Goal: Information Seeking & Learning: Learn about a topic

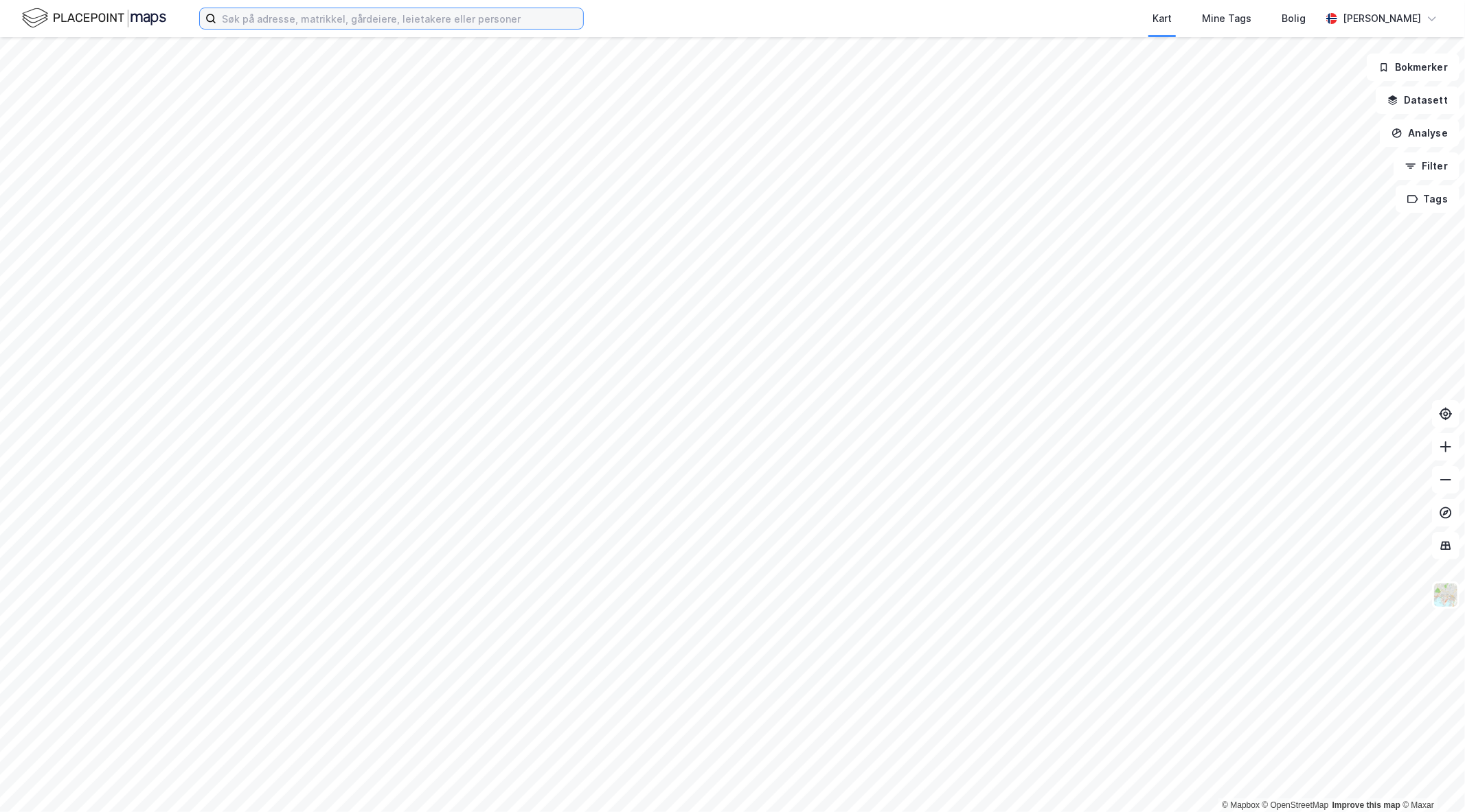
click at [470, 8] on input at bounding box center [399, 19] width 367 height 21
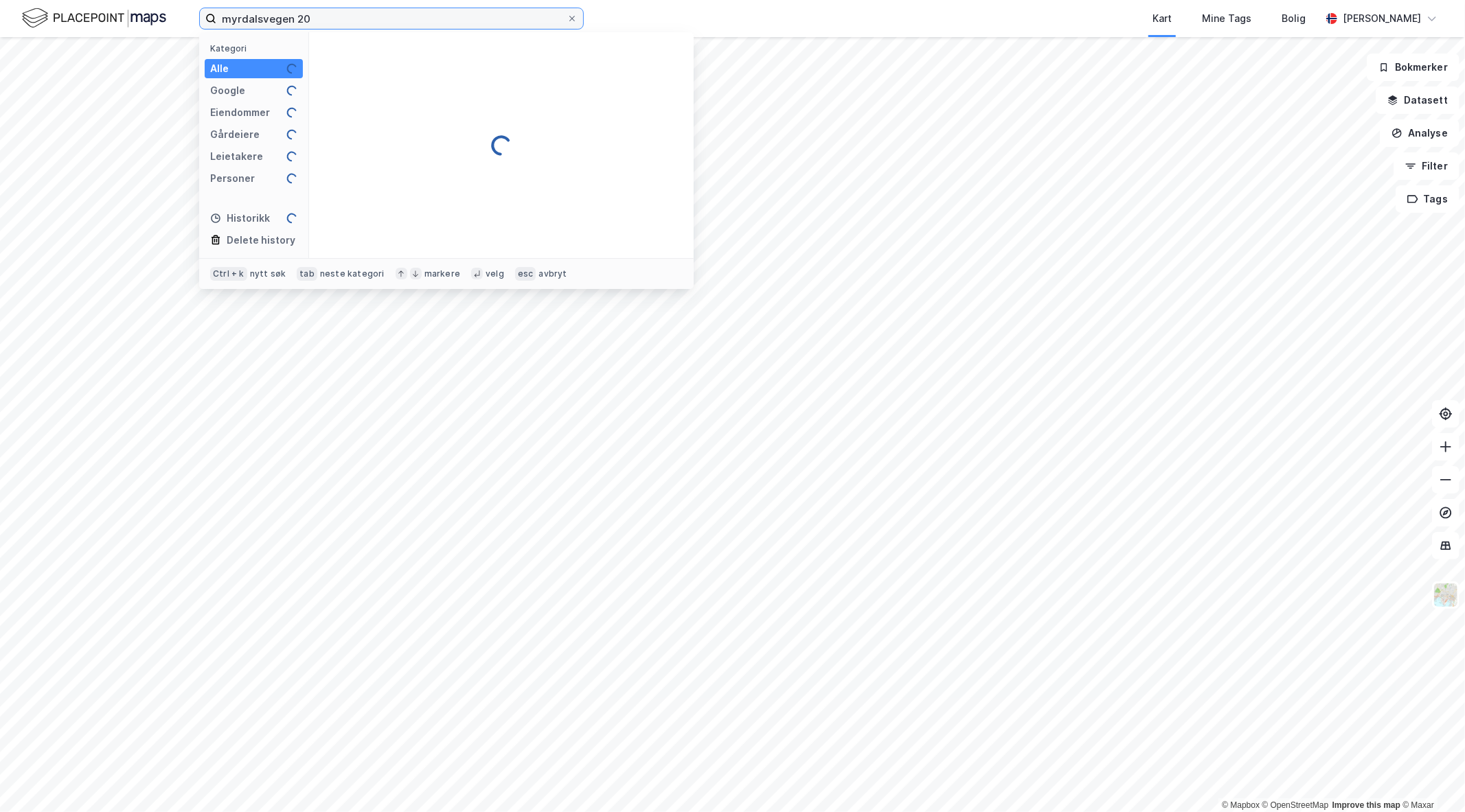
type input "myrdalsvegen 20"
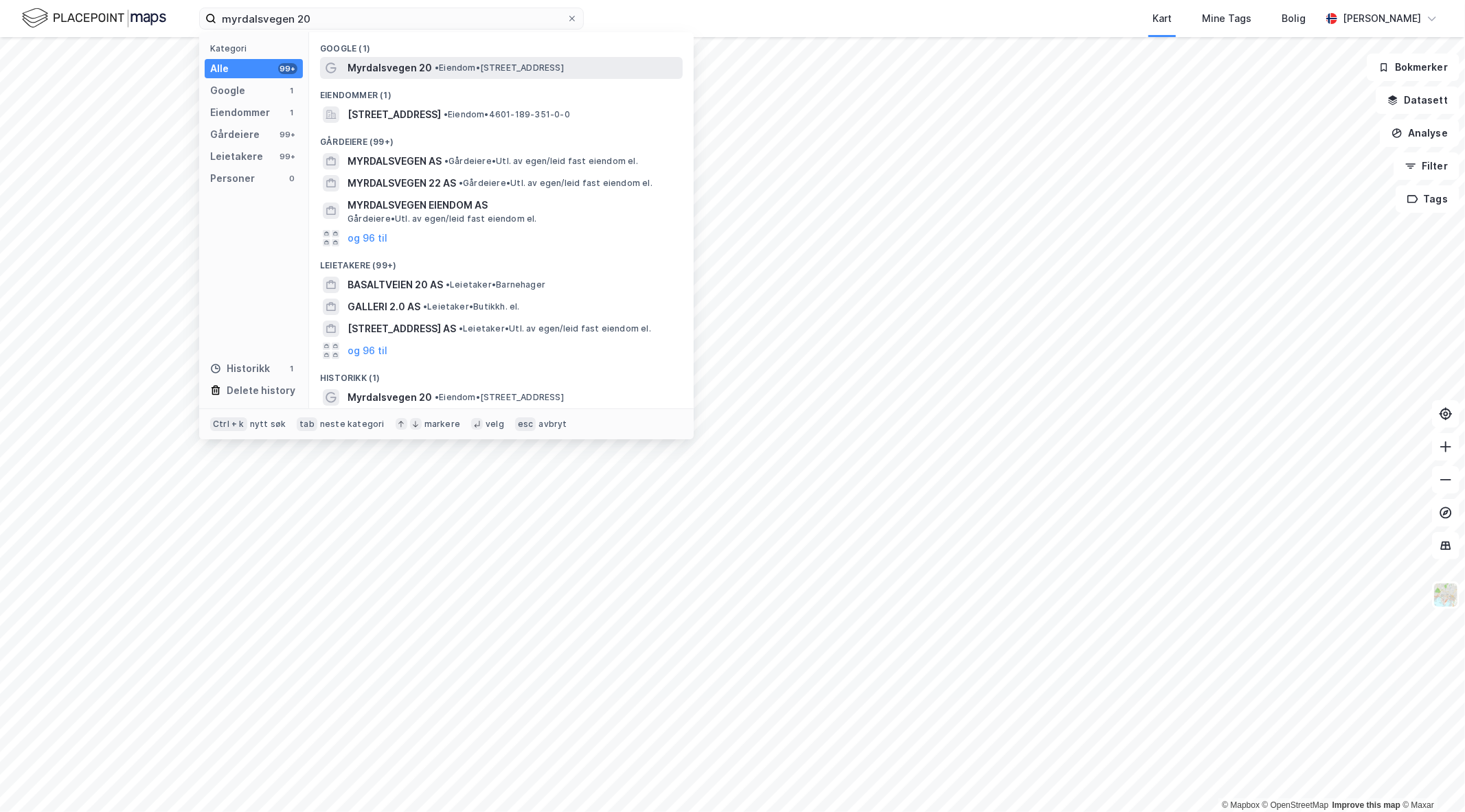
click at [436, 71] on span "•" at bounding box center [437, 67] width 4 height 10
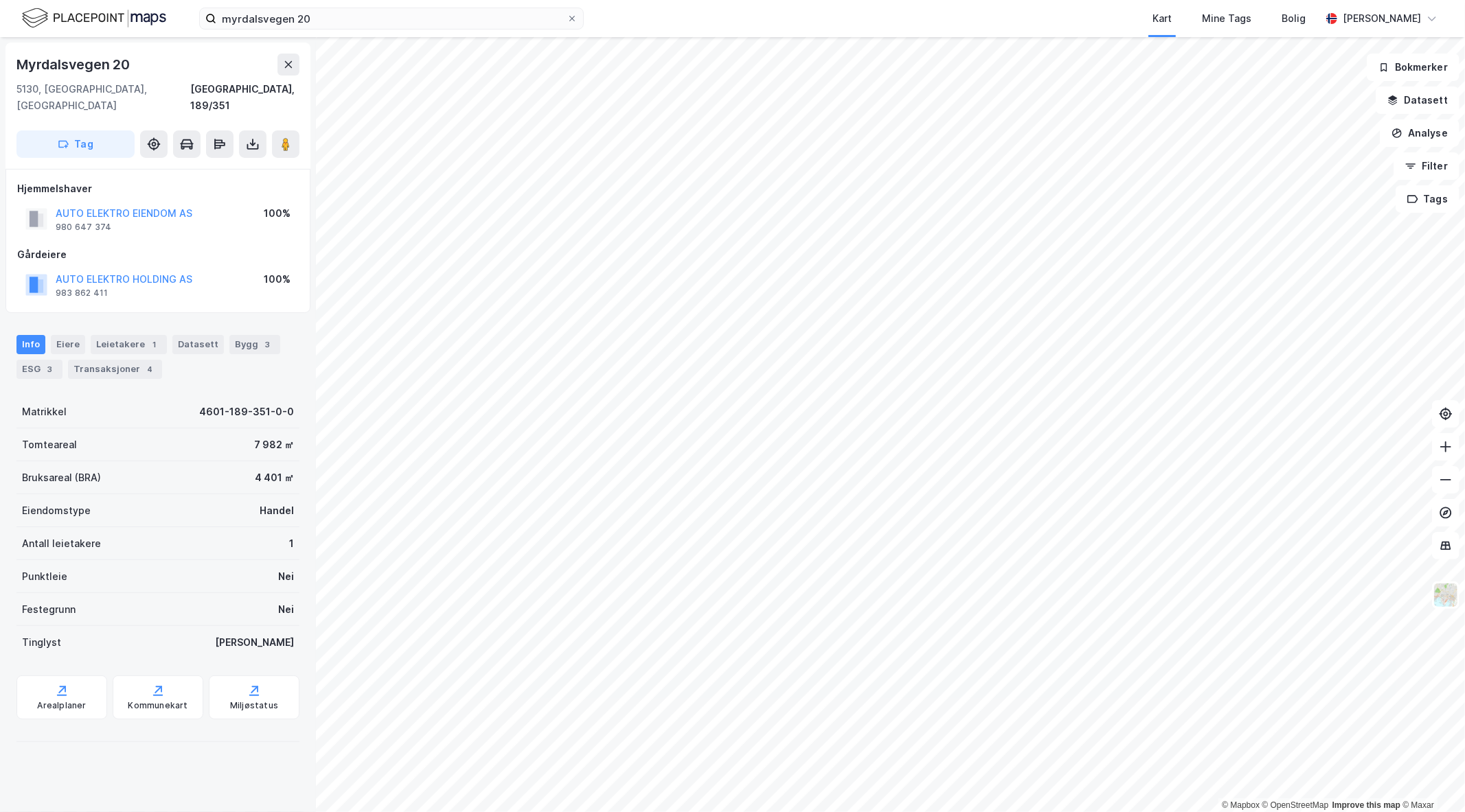
click at [26, 335] on div "Info" at bounding box center [30, 344] width 29 height 19
click at [243, 335] on div "Bygg 3" at bounding box center [255, 344] width 51 height 19
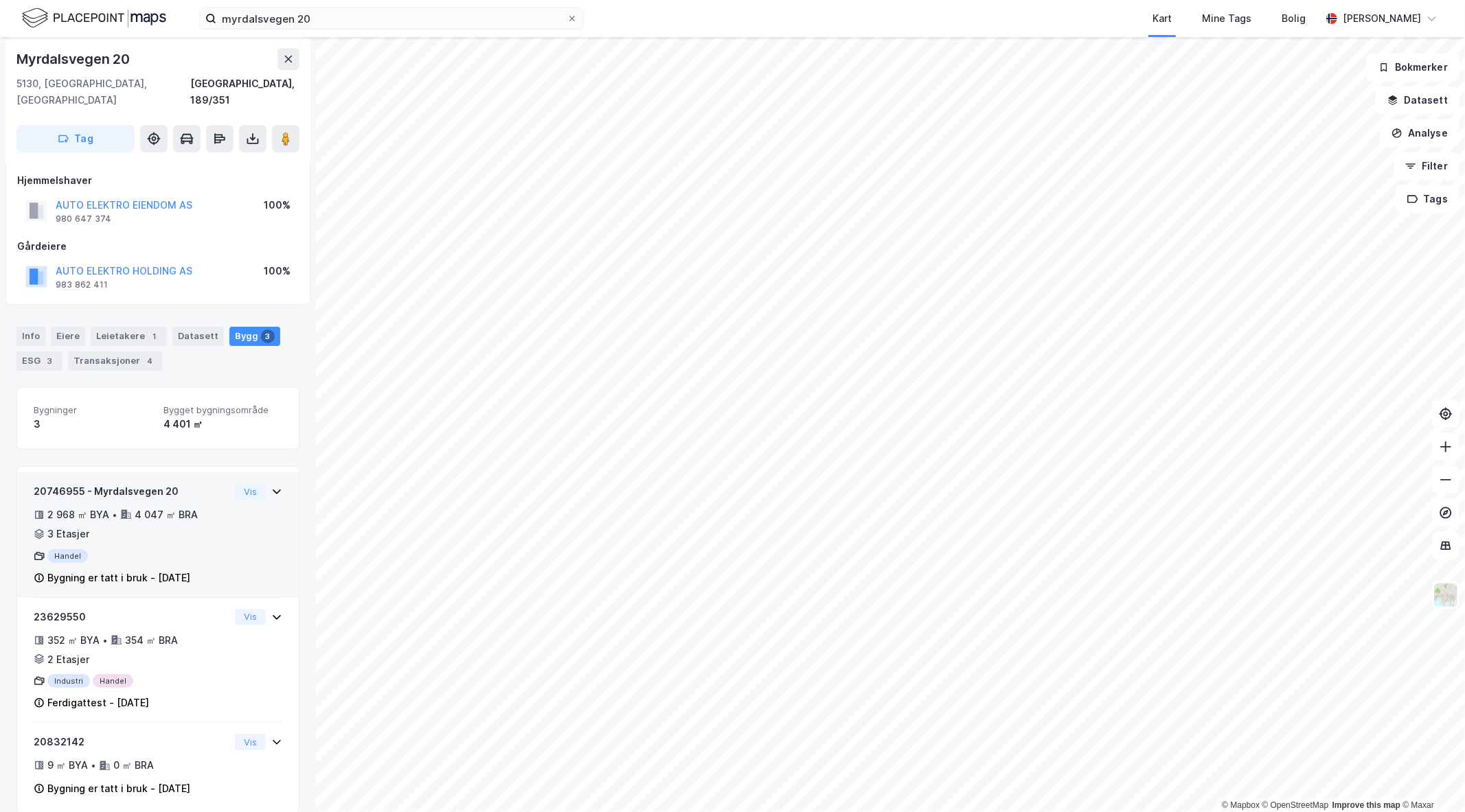
scroll to position [10, 0]
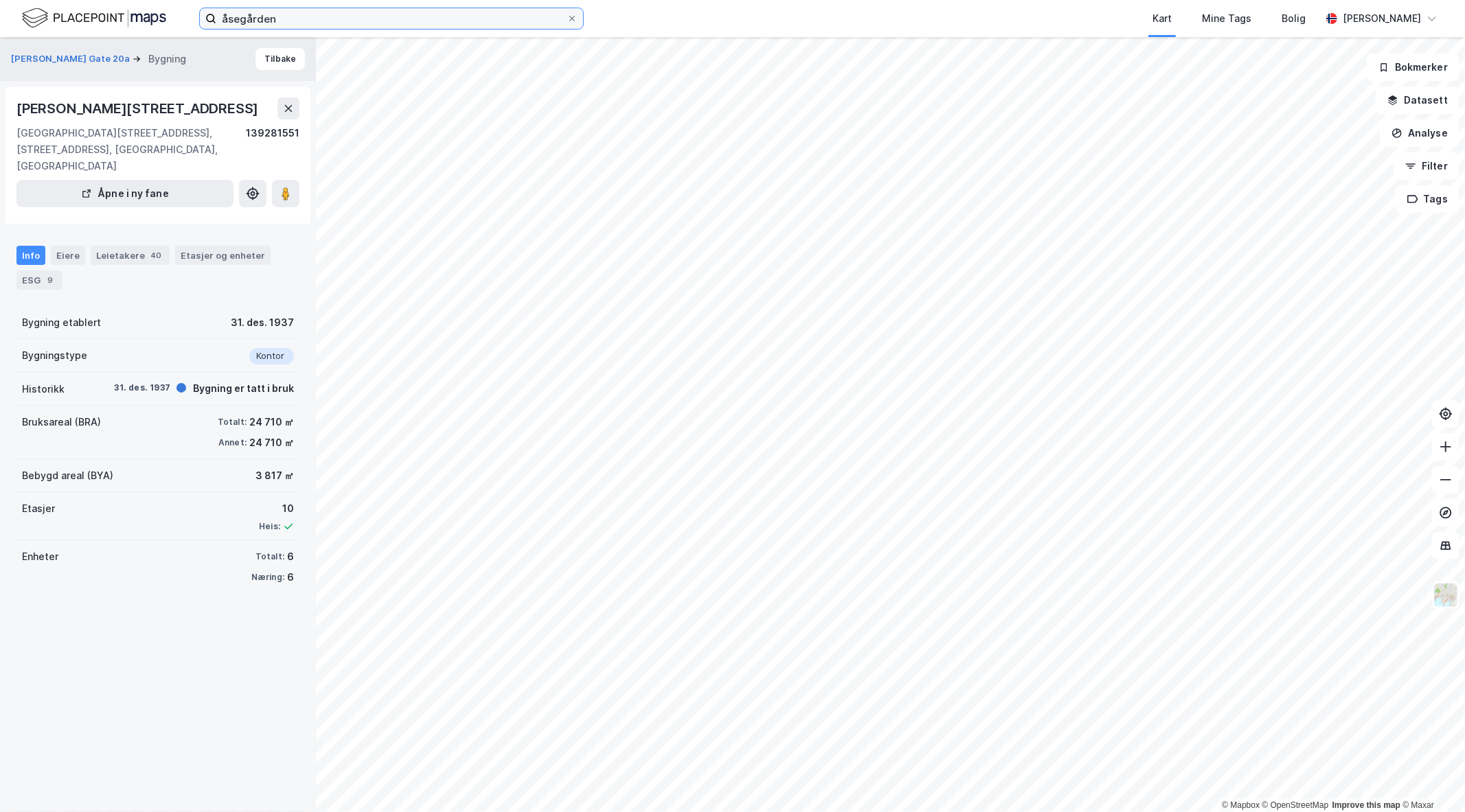
click at [313, 12] on input "åsegården" at bounding box center [391, 19] width 350 height 21
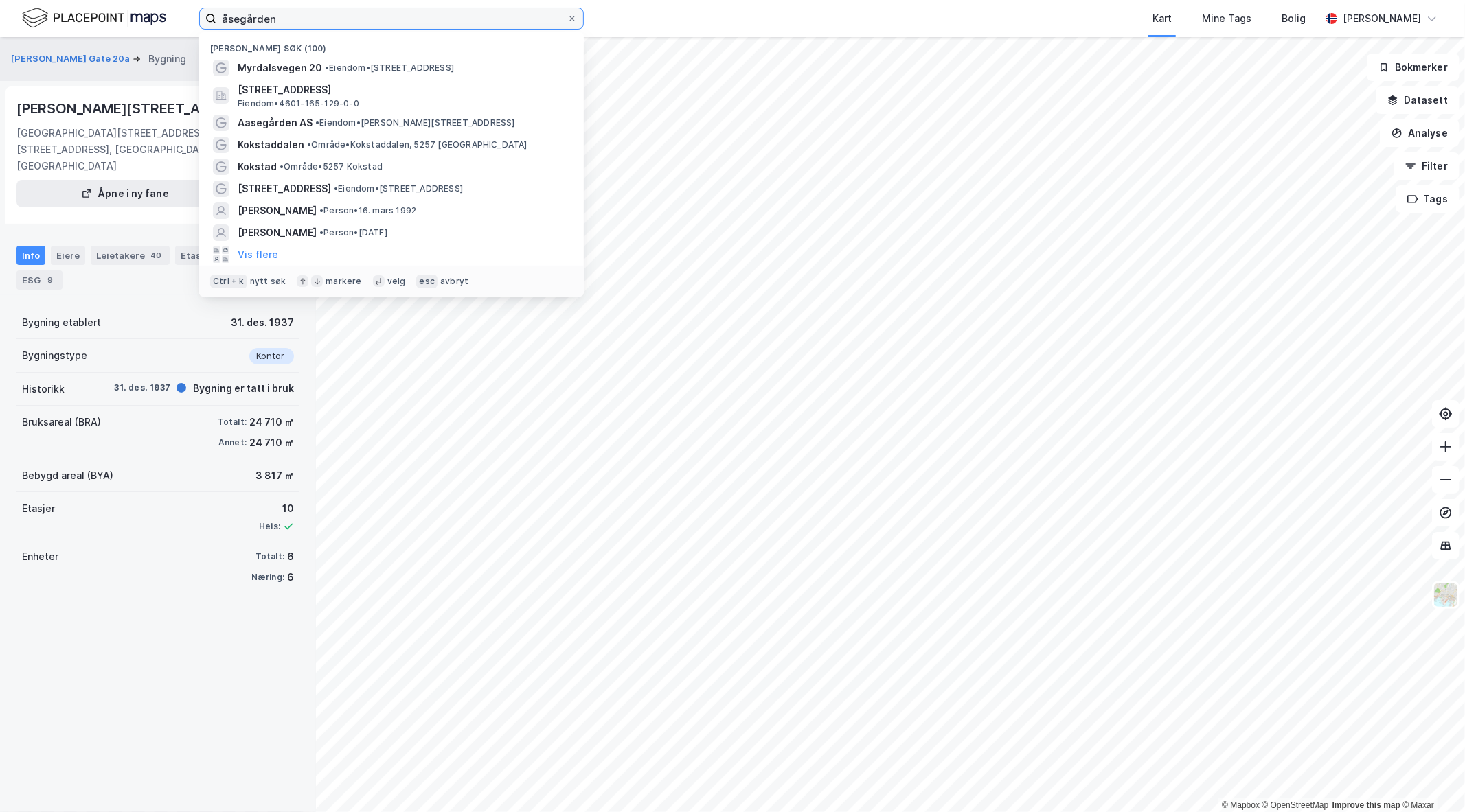
click at [313, 12] on input "åsegården" at bounding box center [391, 19] width 350 height 21
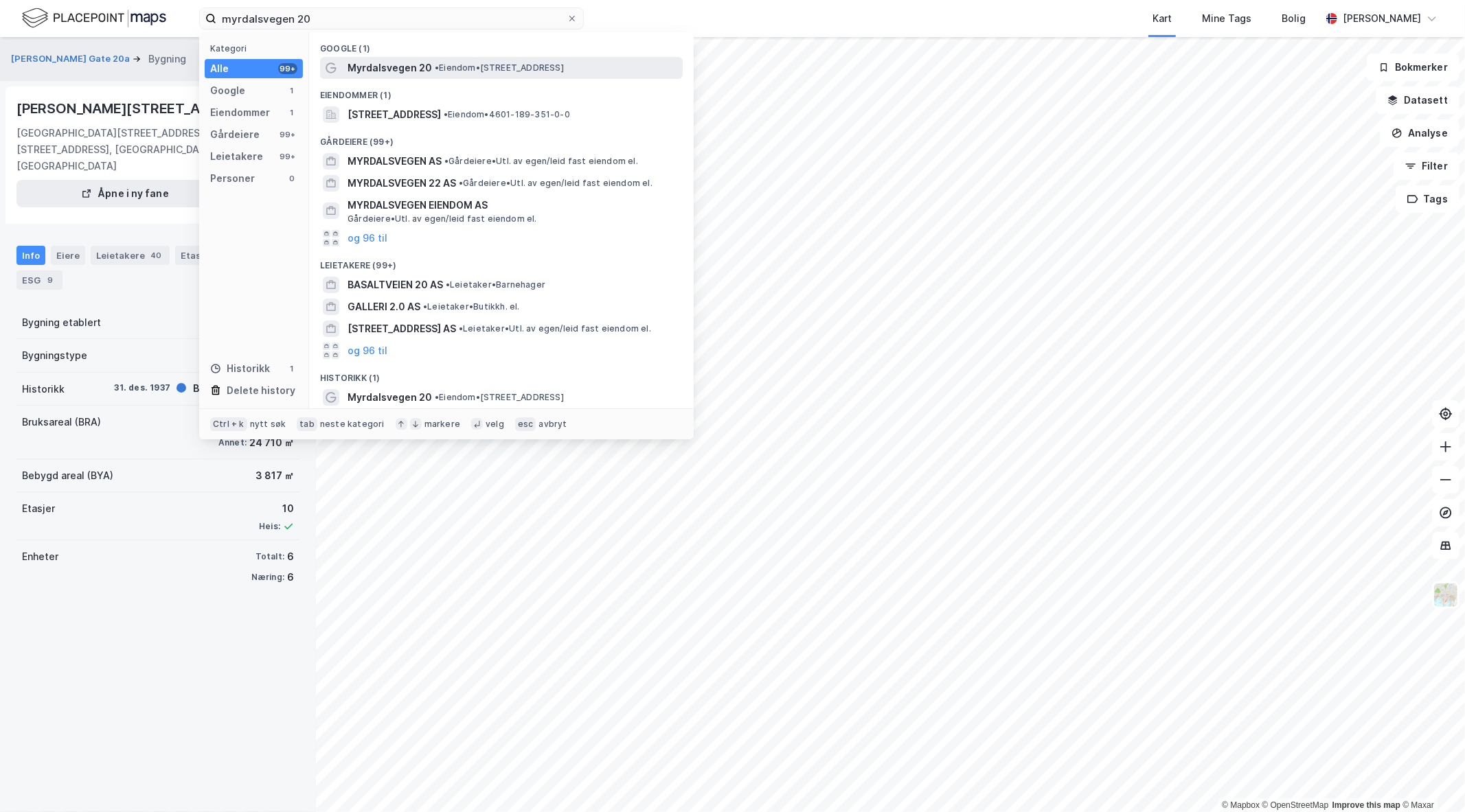
click at [357, 64] on span "Myrdalsvegen 20" at bounding box center [390, 68] width 84 height 16
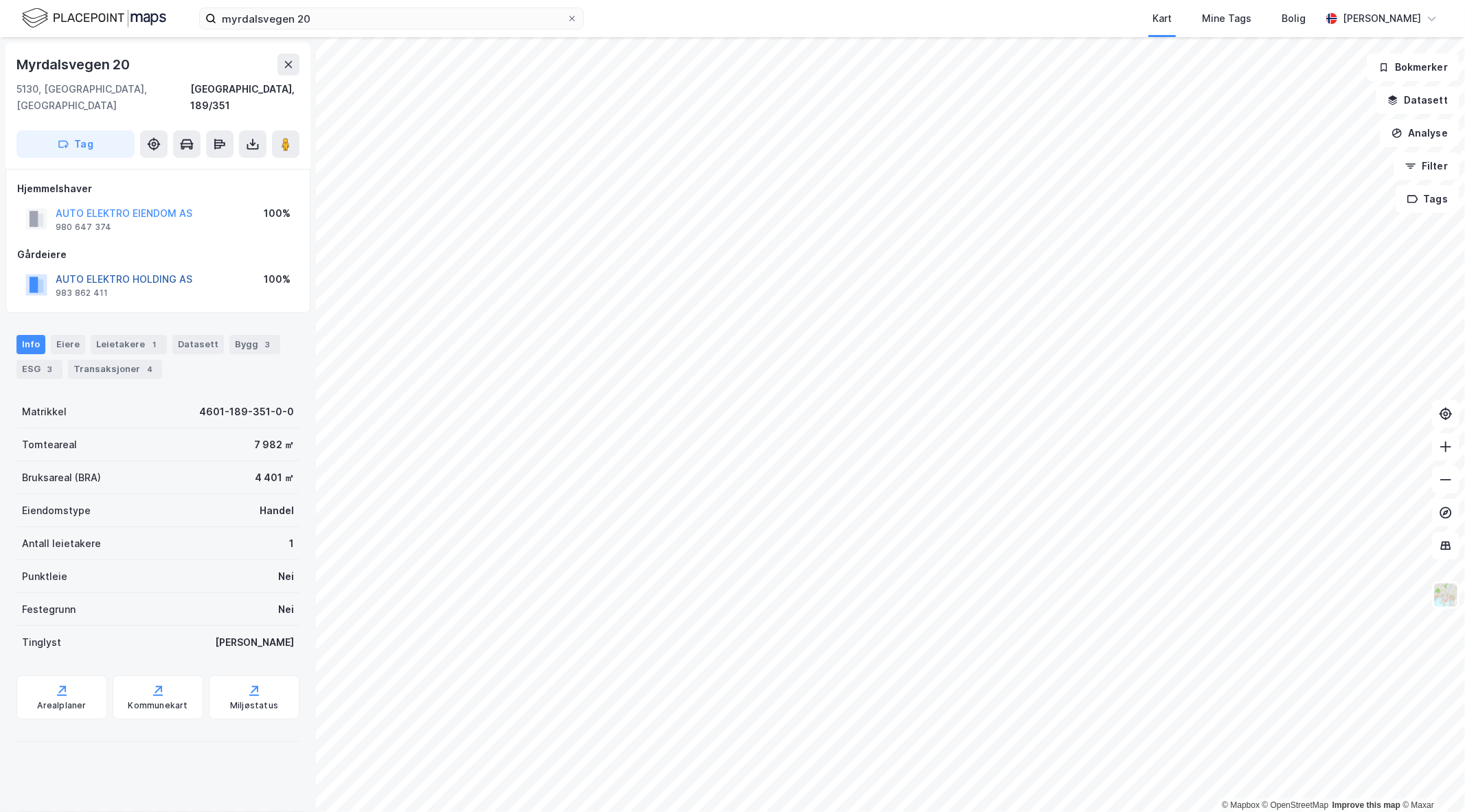
click at [0, 0] on button "AUTO ELEKTRO HOLDING AS" at bounding box center [0, 0] width 0 height 0
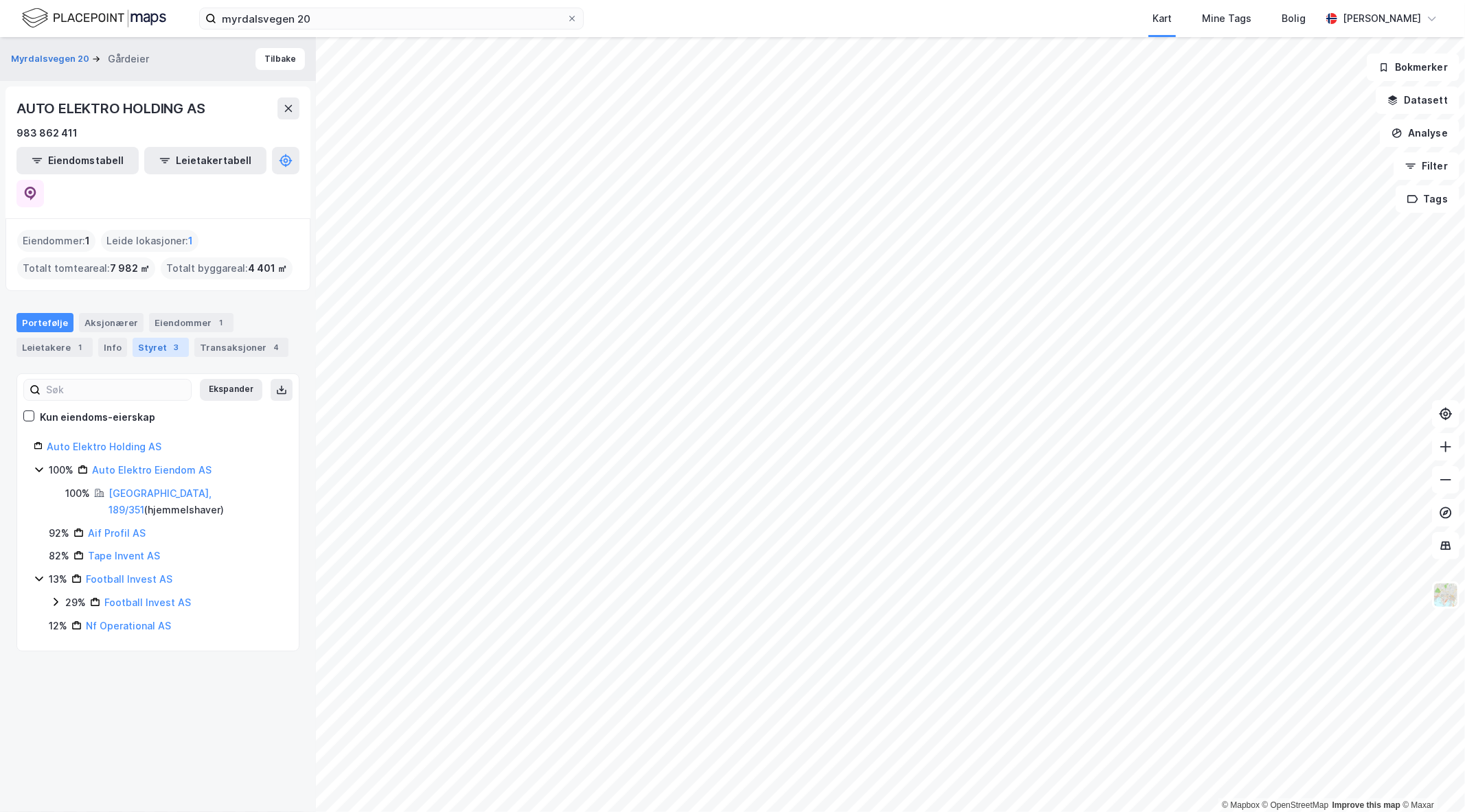
click at [146, 338] on div "Styret 3" at bounding box center [161, 347] width 56 height 19
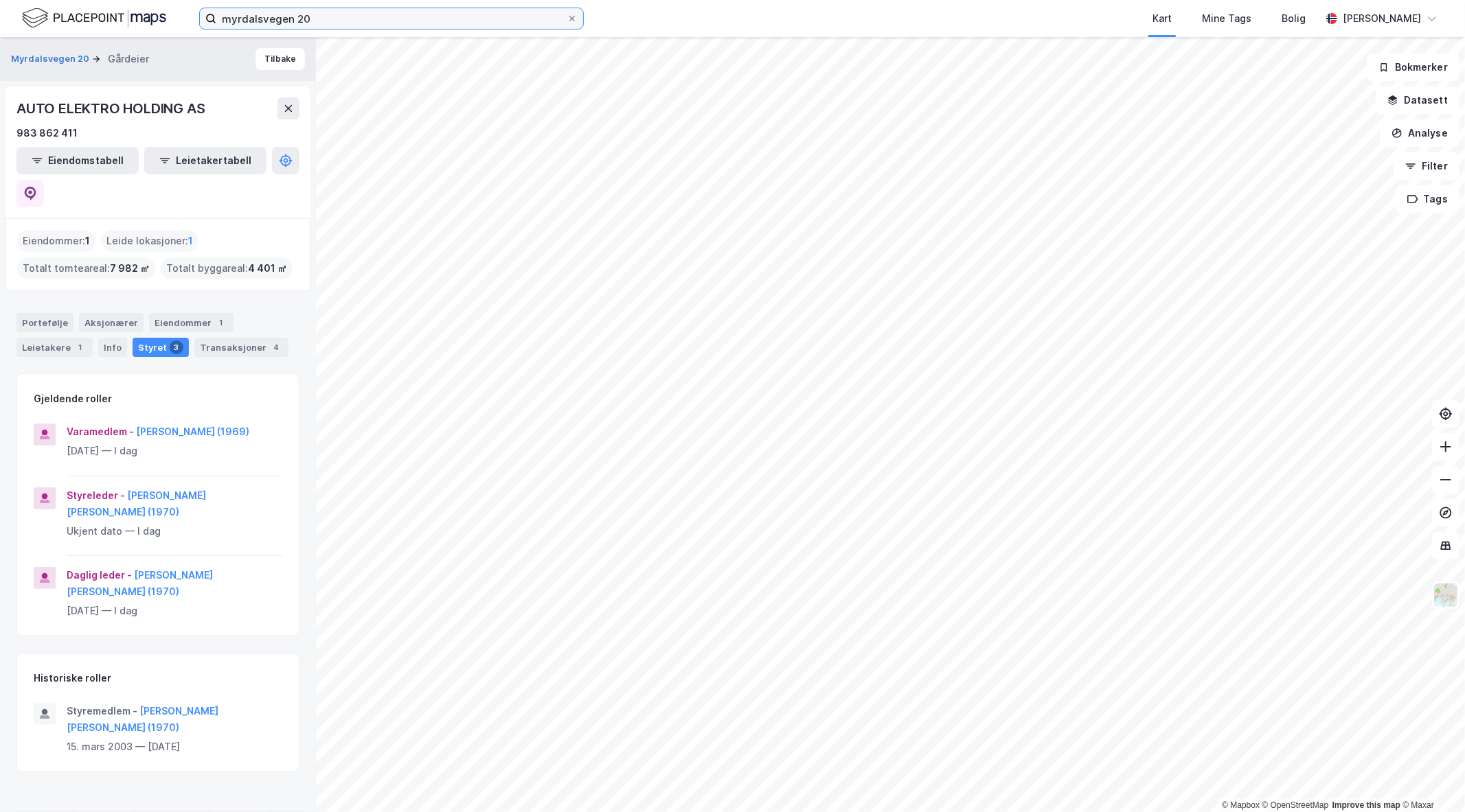
click at [269, 12] on input "myrdalsvegen 20" at bounding box center [391, 19] width 350 height 21
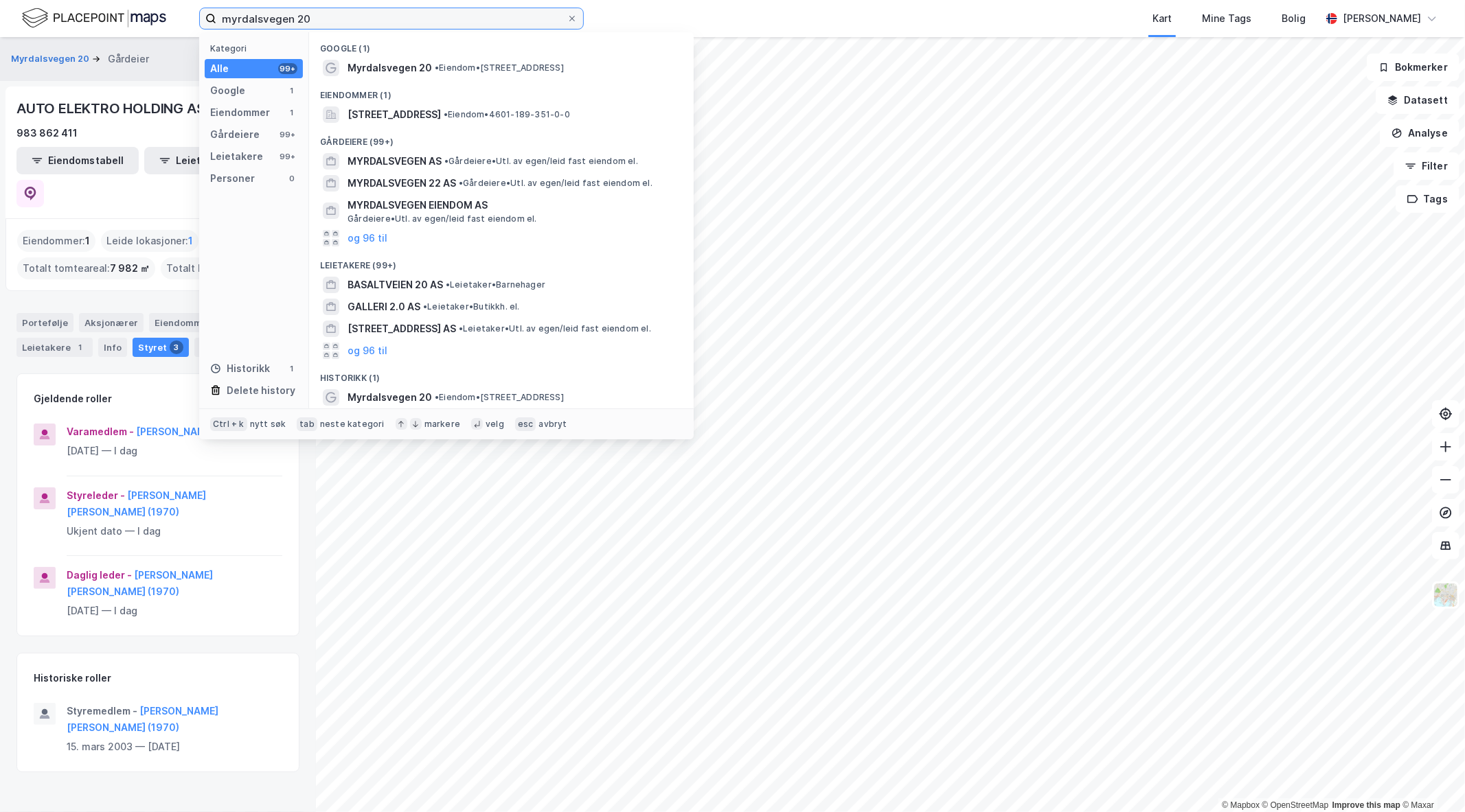
click at [269, 12] on input "myrdalsvegen 20" at bounding box center [391, 19] width 350 height 21
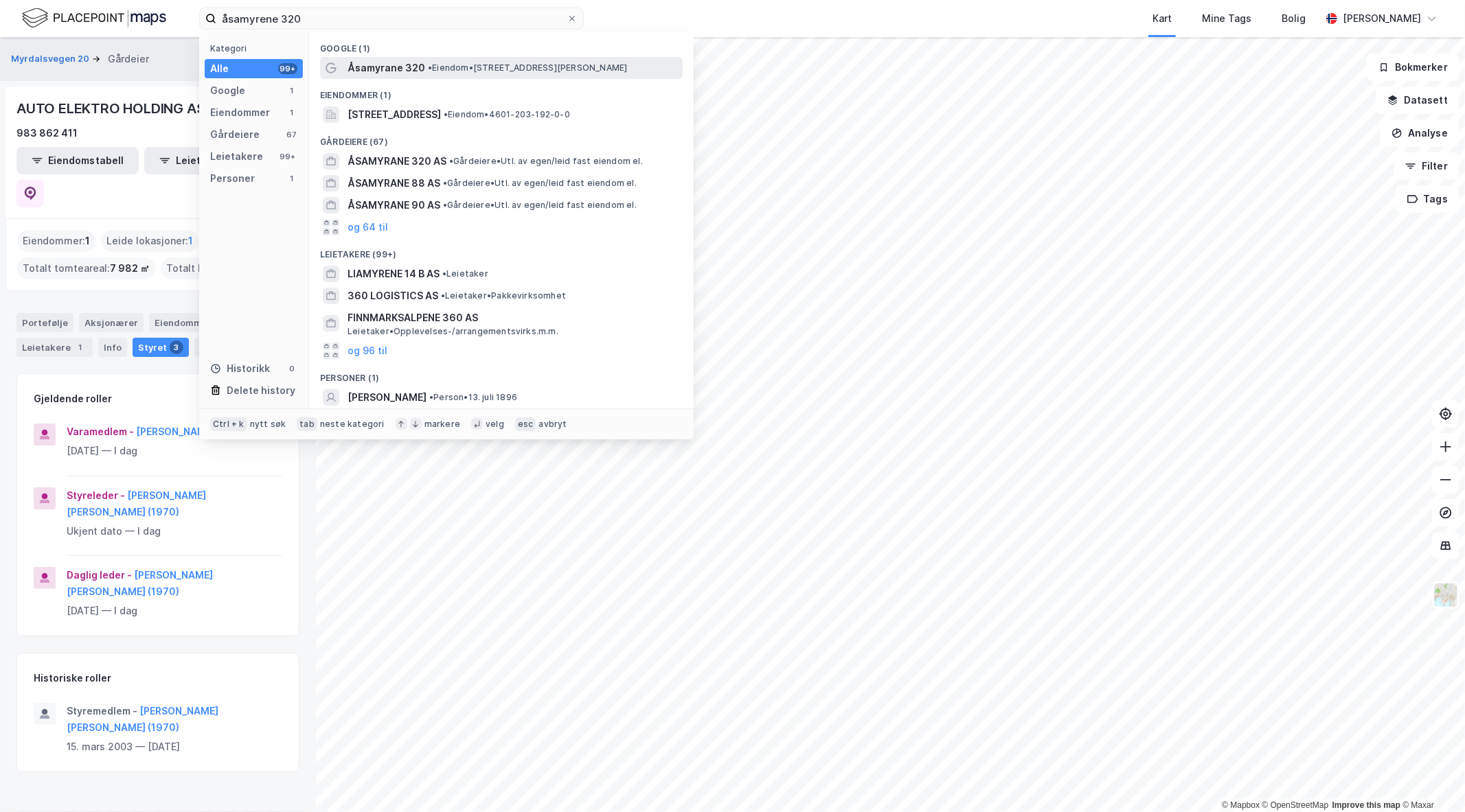
click at [407, 67] on span "Åsamyrane 320" at bounding box center [386, 68] width 78 height 16
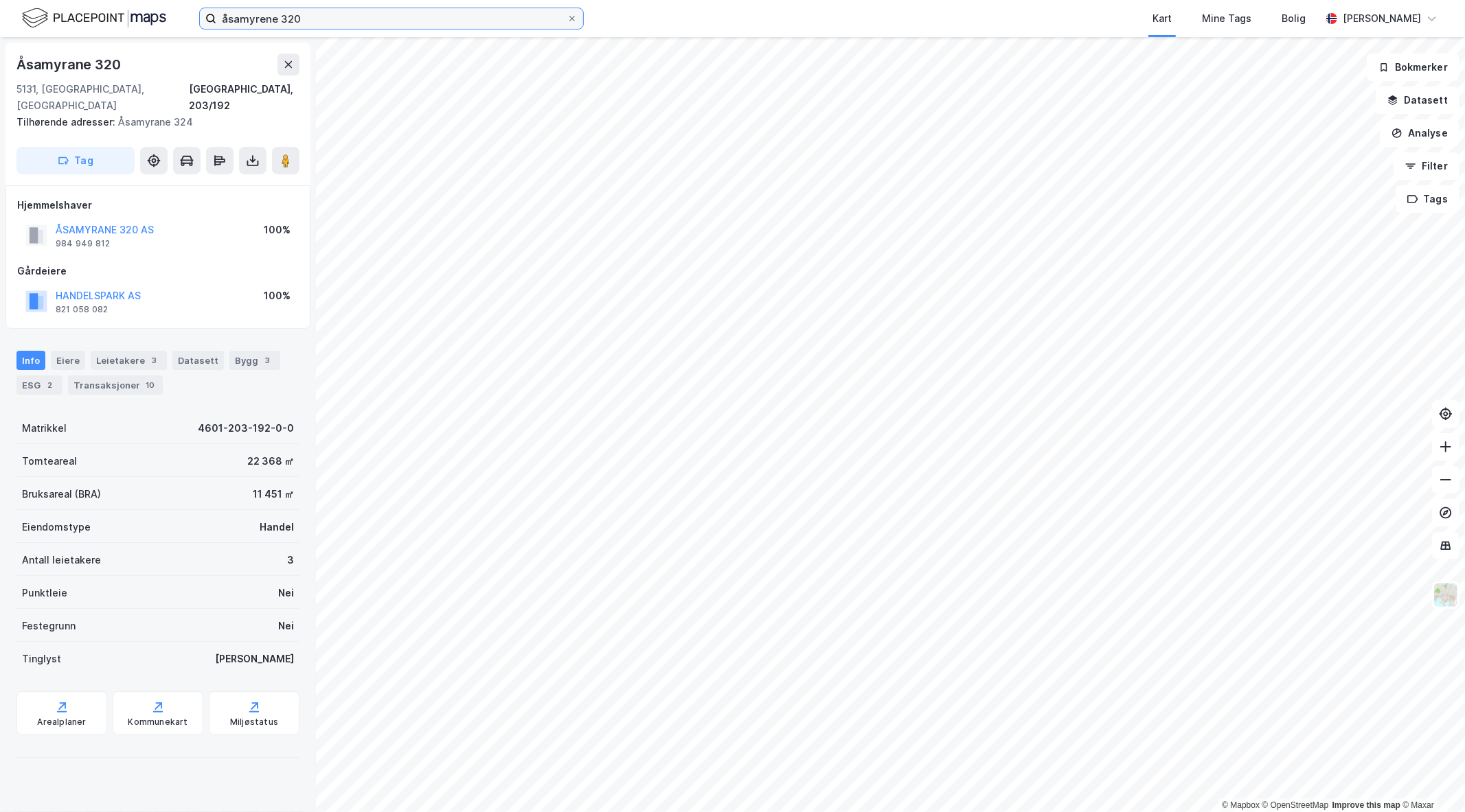
click at [285, 17] on input "åsamyrene 320" at bounding box center [391, 19] width 350 height 21
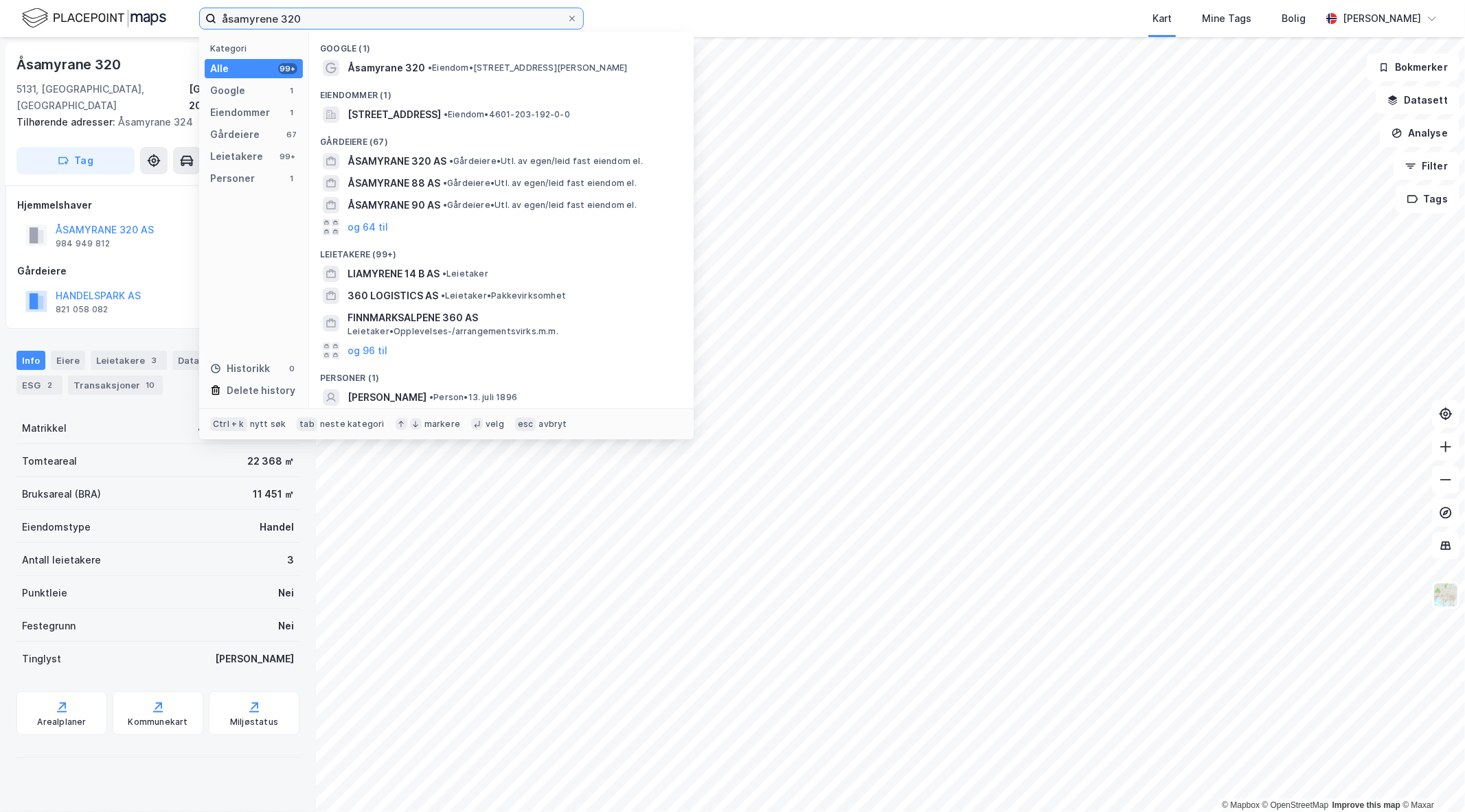
click at [285, 17] on input "åsamyrene 320" at bounding box center [391, 19] width 350 height 21
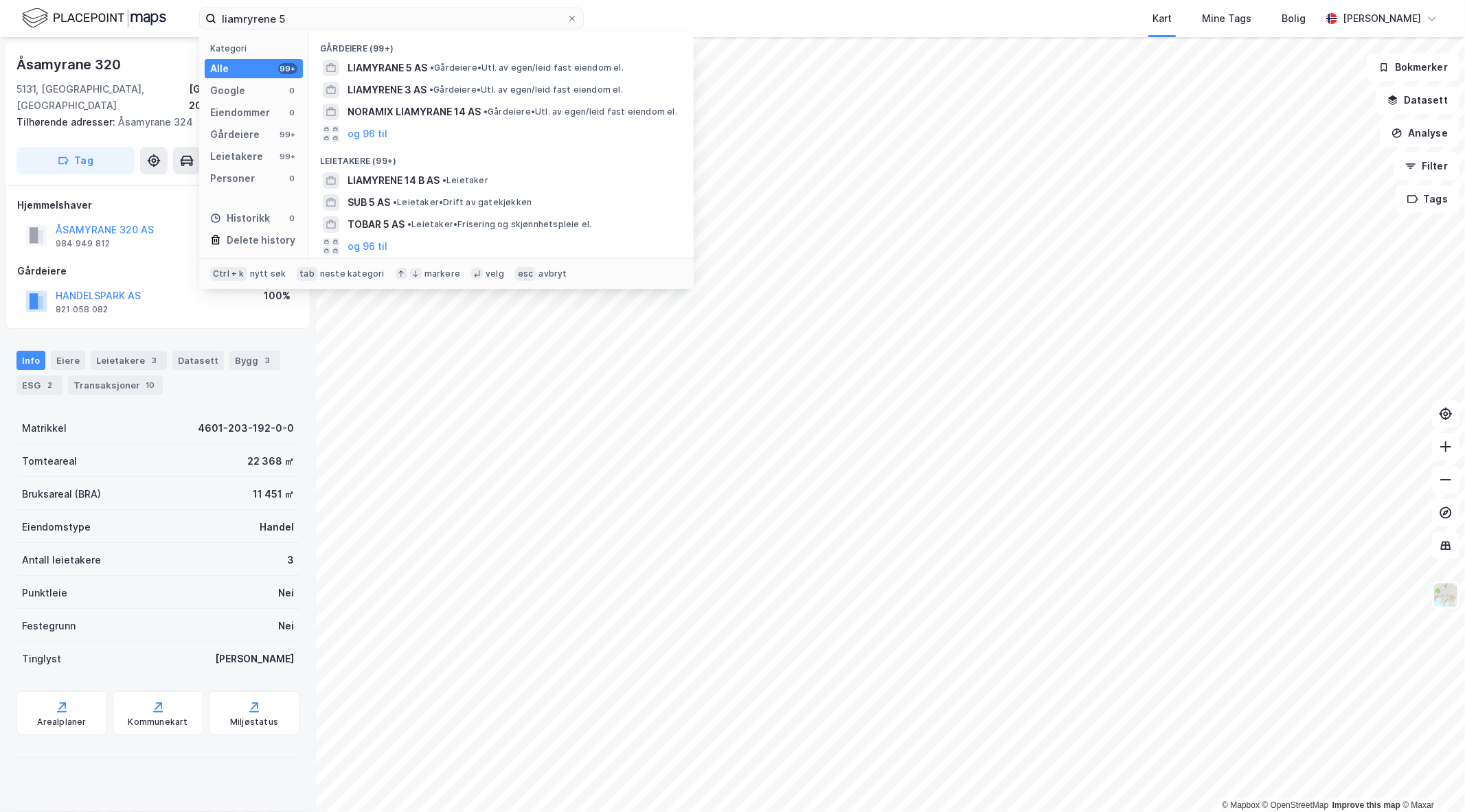
click at [237, 67] on div "Alle 99+" at bounding box center [253, 69] width 99 height 19
click at [253, 114] on div "Eiendommer" at bounding box center [240, 113] width 60 height 16
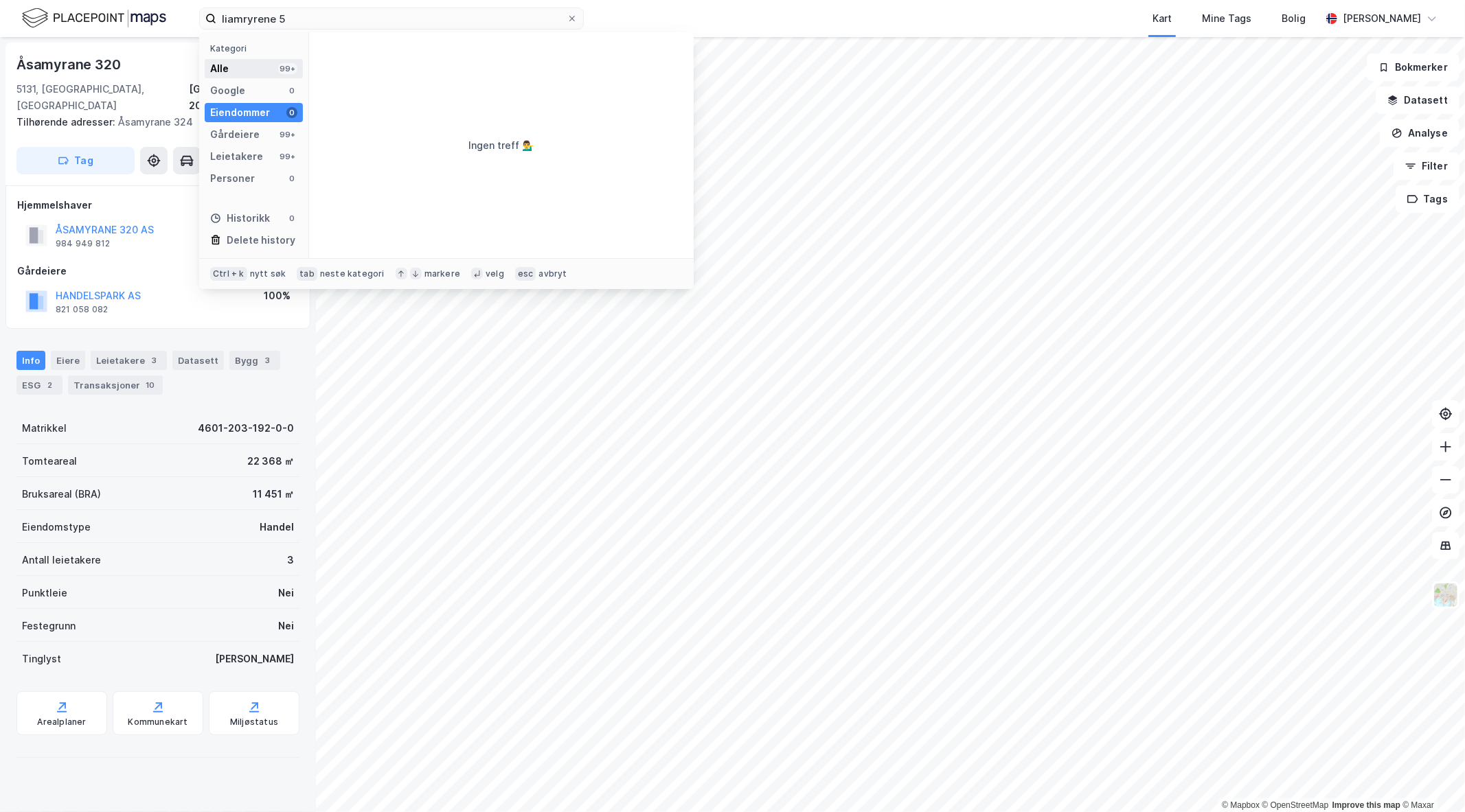
click at [241, 72] on div "Alle 99+" at bounding box center [253, 69] width 99 height 19
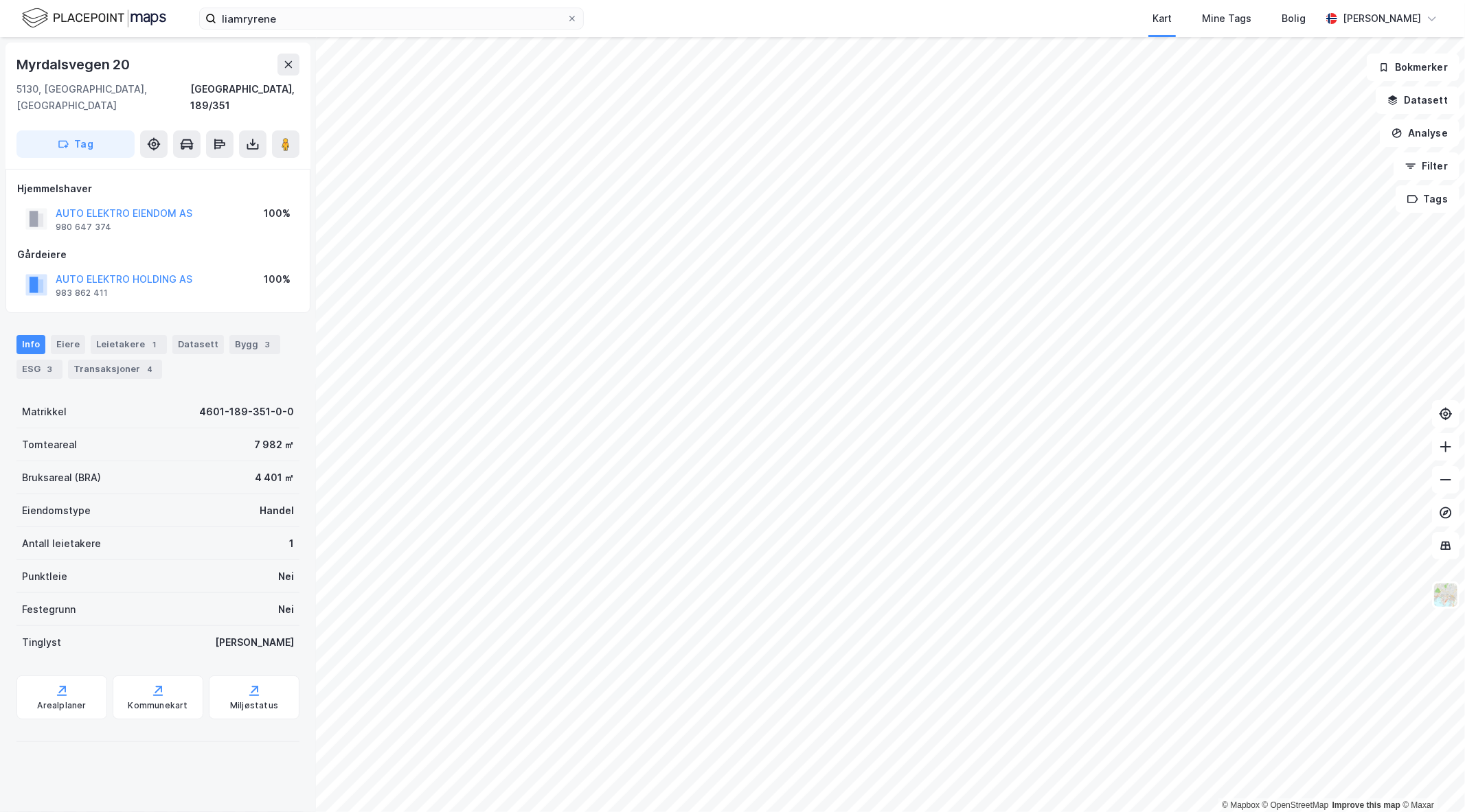
click at [373, 4] on div "liamryrene Kart Mine Tags Bolig Marius Lien" at bounding box center [732, 19] width 1465 height 37
click at [373, 15] on input "liamryrene" at bounding box center [391, 19] width 350 height 21
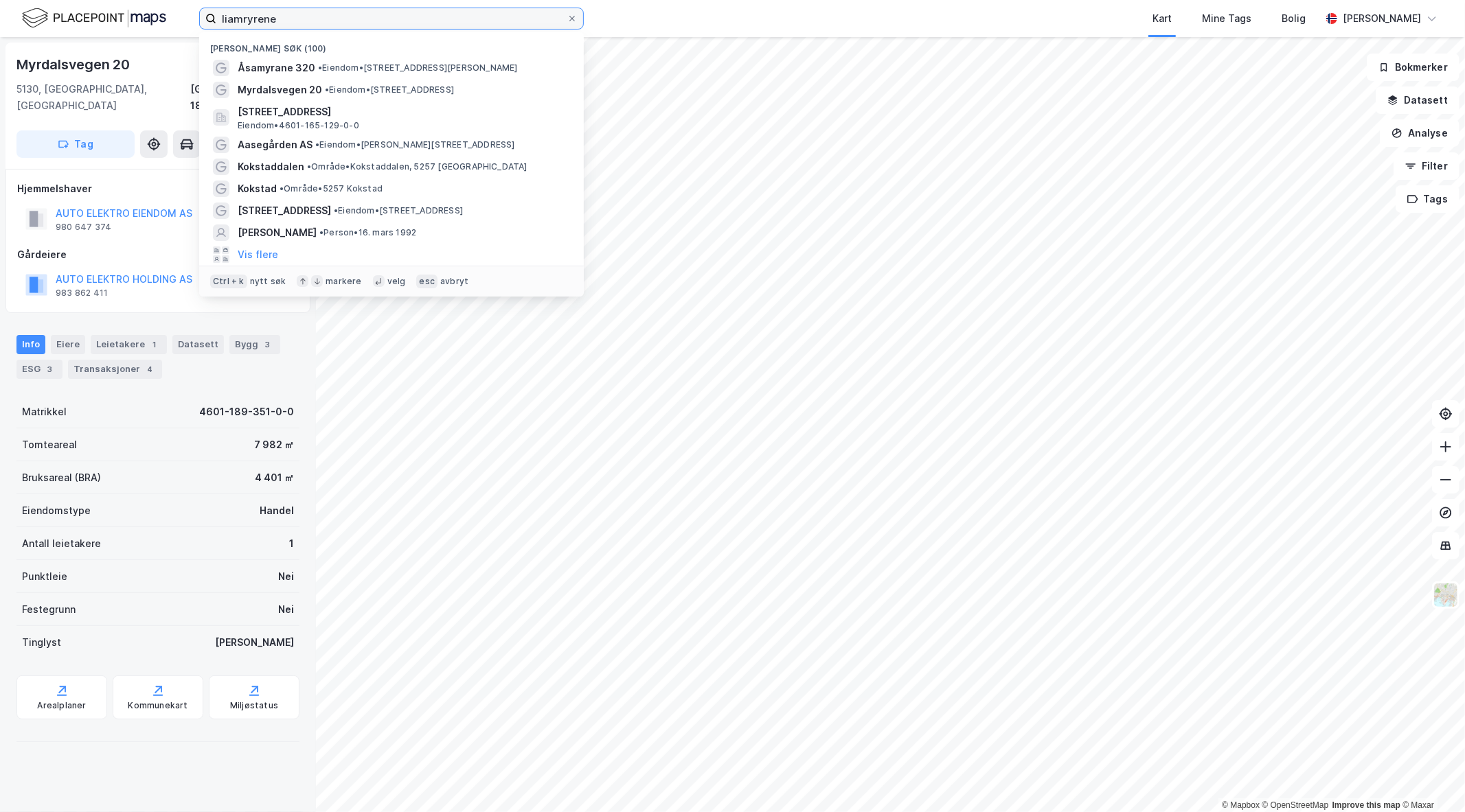
click at [373, 15] on input "liamryrene" at bounding box center [391, 19] width 350 height 21
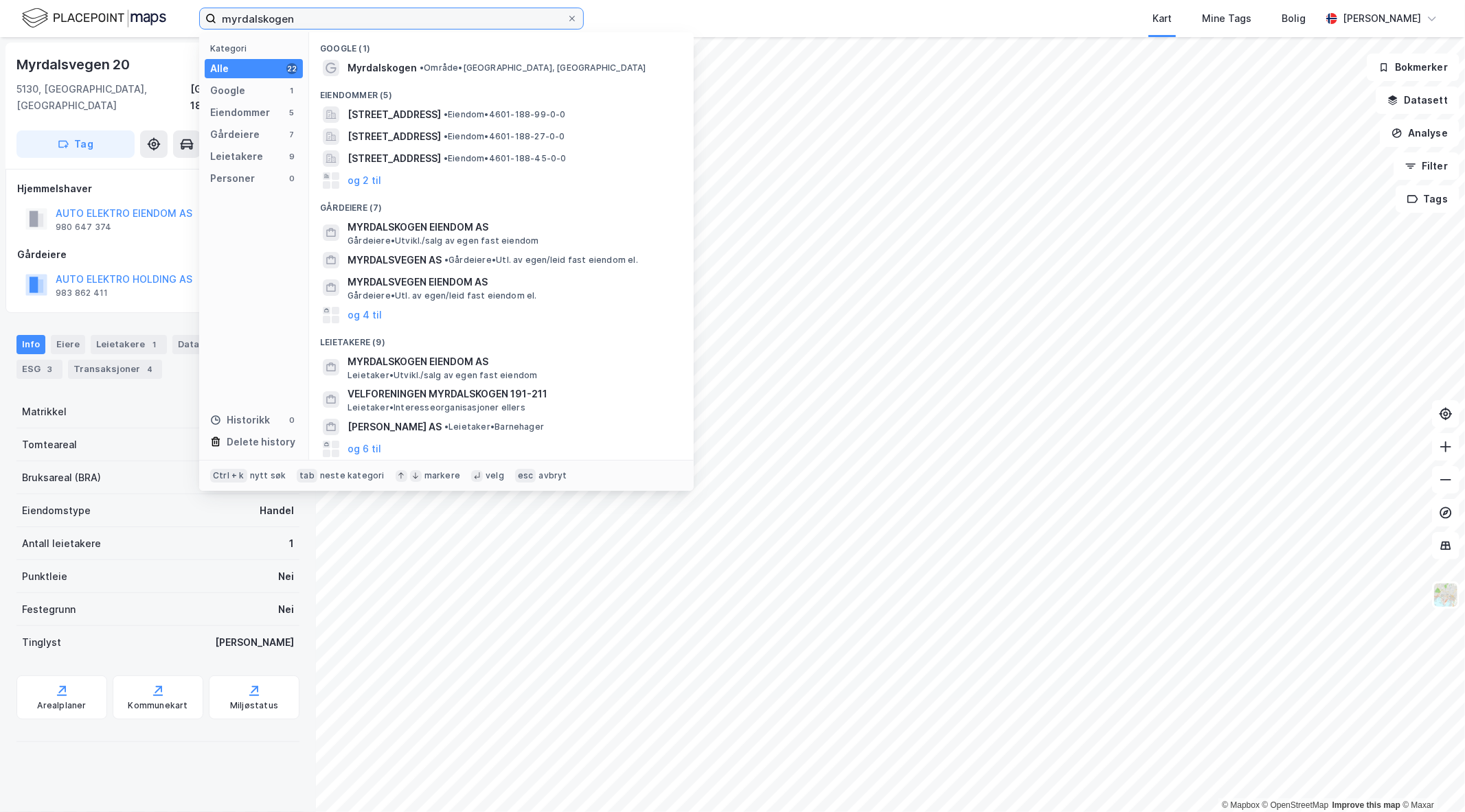
type input "myrdalskogen"
click at [397, 72] on span "Myrdalskogen" at bounding box center [382, 68] width 70 height 16
